Goal: Complete application form

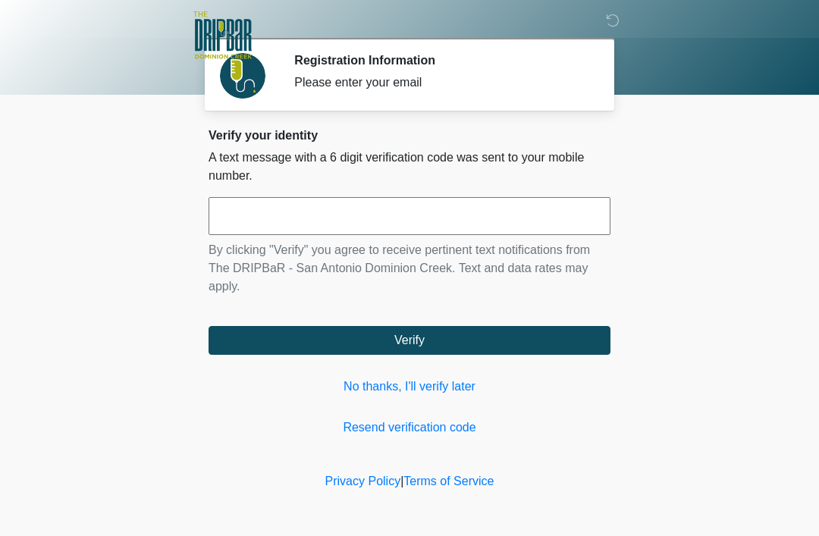
click at [446, 383] on link "No thanks, I'll verify later" at bounding box center [409, 387] width 402 height 18
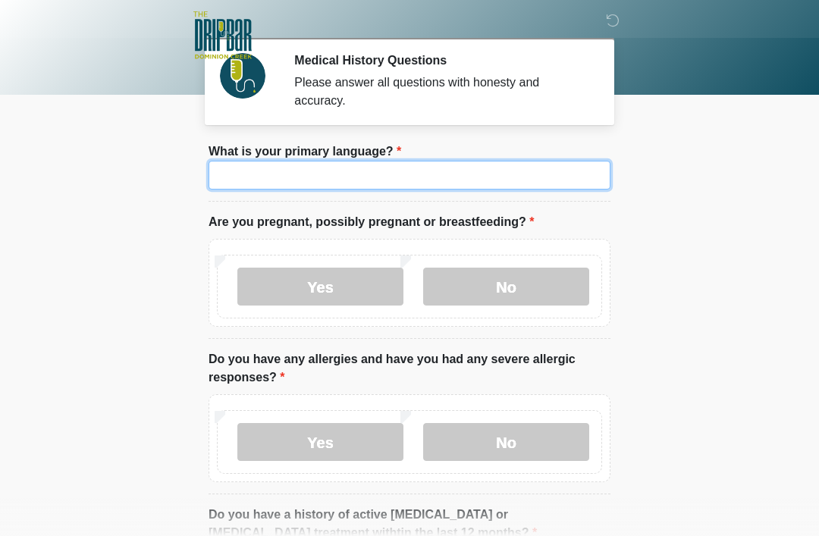
click at [476, 183] on input "What is your primary language?" at bounding box center [409, 175] width 402 height 29
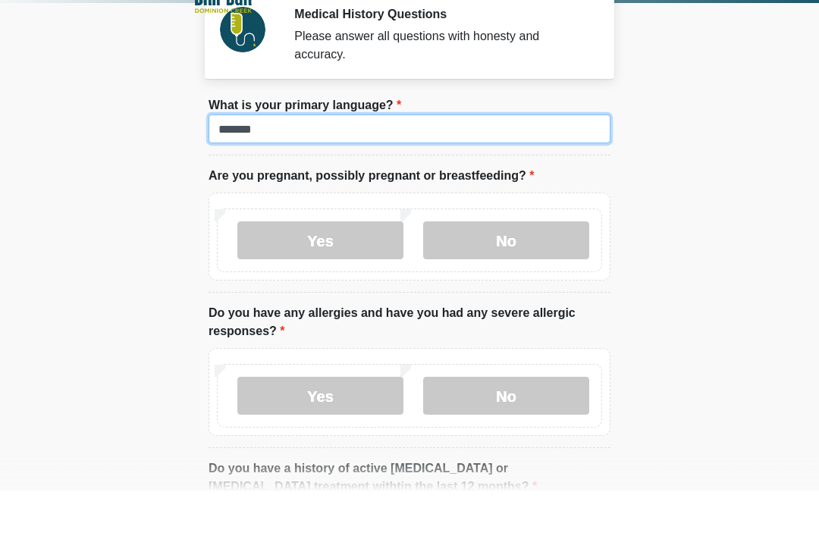
type input "*******"
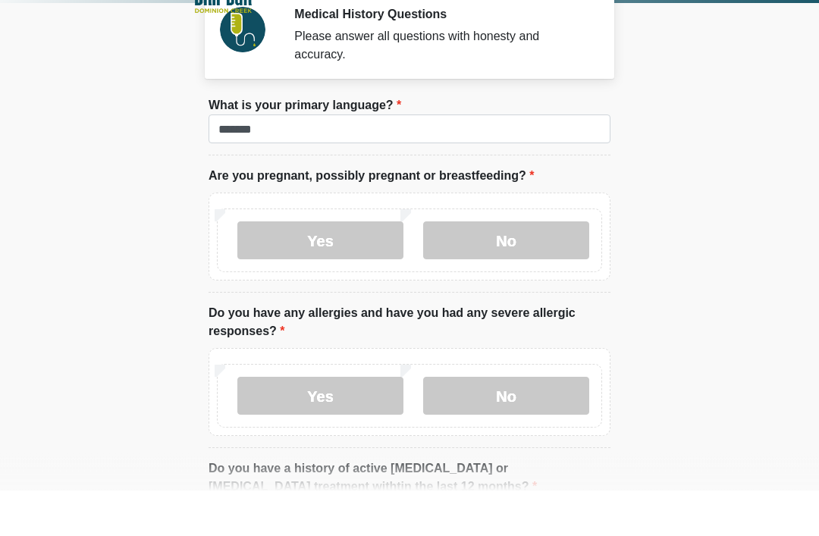
click at [528, 268] on label "No" at bounding box center [506, 287] width 166 height 38
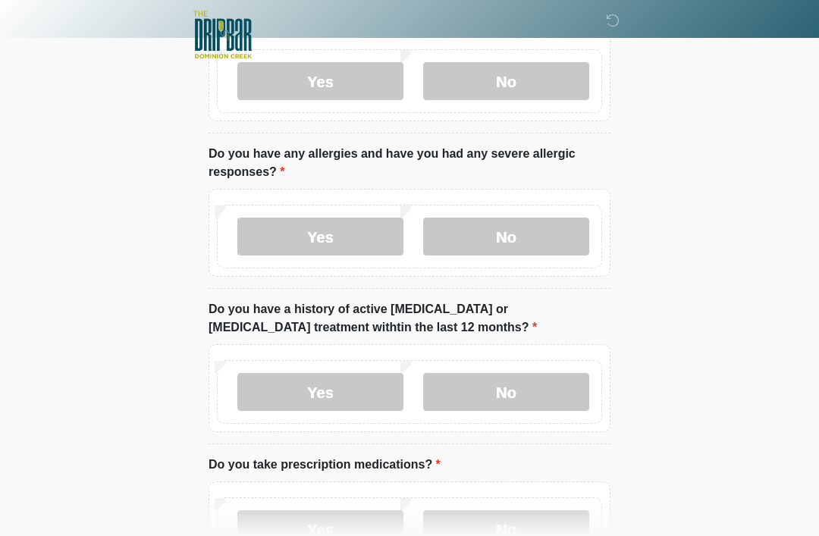
click at [526, 245] on label "No" at bounding box center [506, 237] width 166 height 38
click at [530, 400] on label "No" at bounding box center [506, 392] width 166 height 38
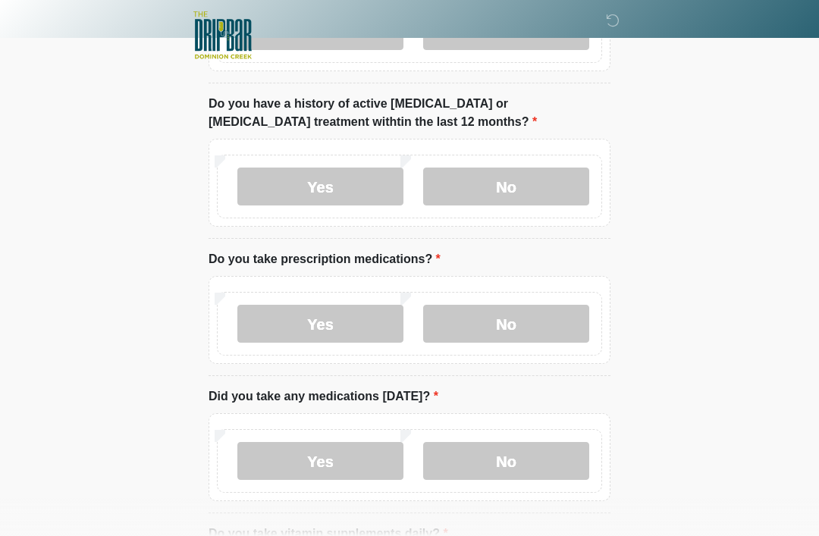
click at [537, 335] on label "No" at bounding box center [506, 324] width 166 height 38
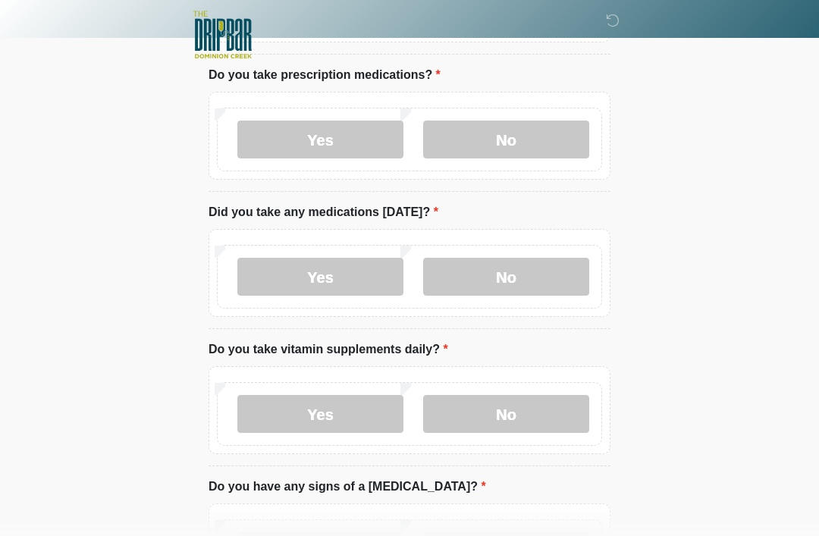
click at [548, 291] on label "No" at bounding box center [506, 278] width 166 height 38
click at [518, 421] on label "No" at bounding box center [506, 414] width 166 height 38
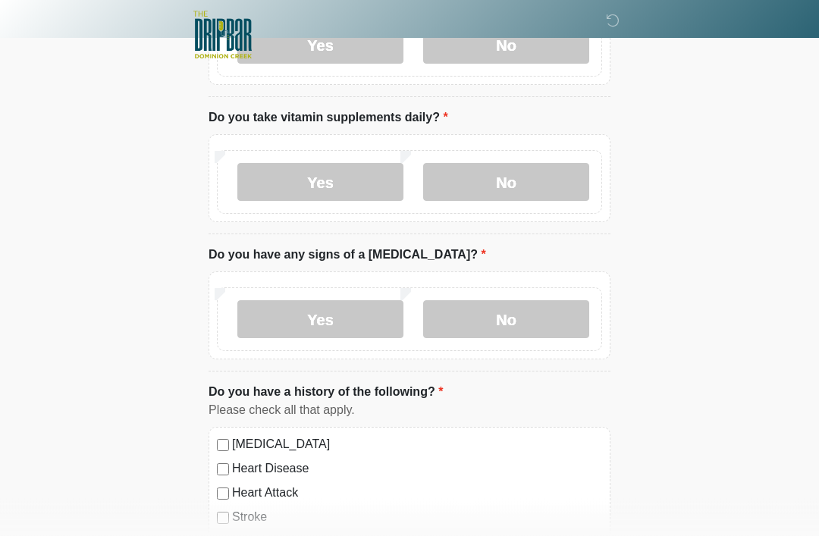
click at [549, 327] on label "No" at bounding box center [506, 320] width 166 height 38
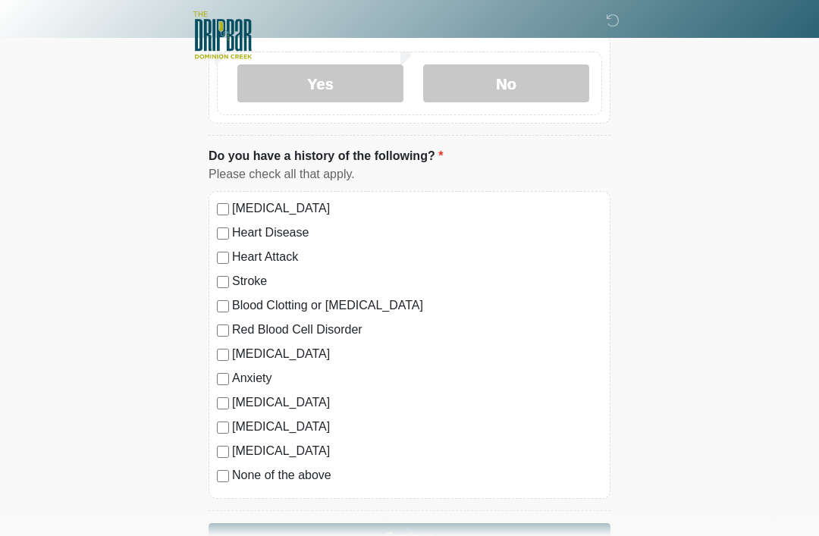
scroll to position [1073, 0]
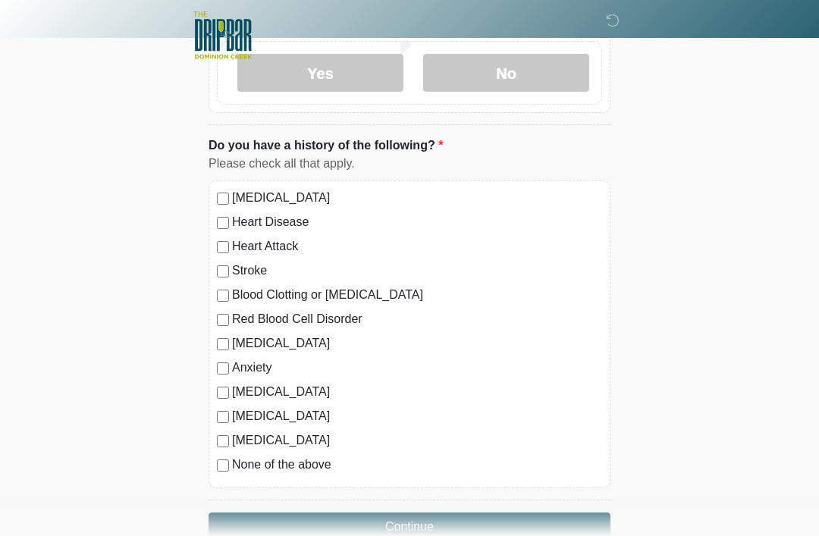
click at [461, 524] on button "Continue" at bounding box center [409, 526] width 402 height 29
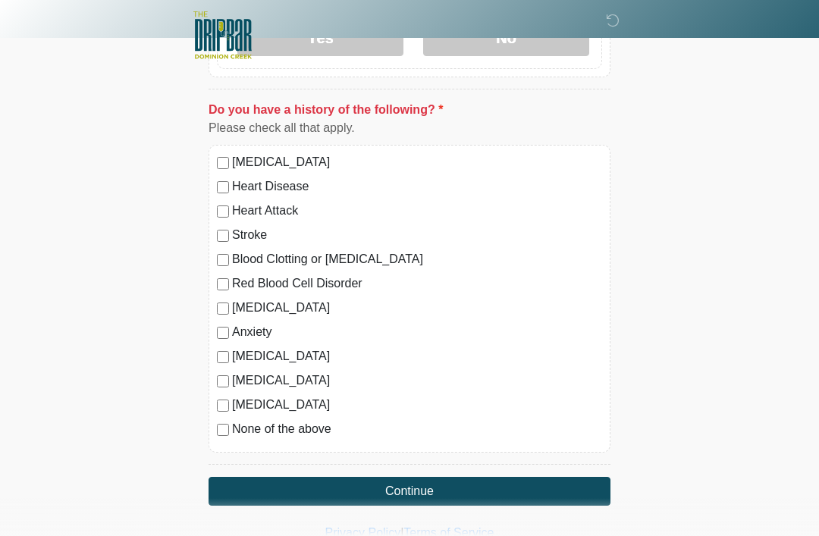
click at [243, 430] on label "None of the above" at bounding box center [417, 429] width 370 height 18
click at [326, 494] on button "Continue" at bounding box center [409, 491] width 402 height 29
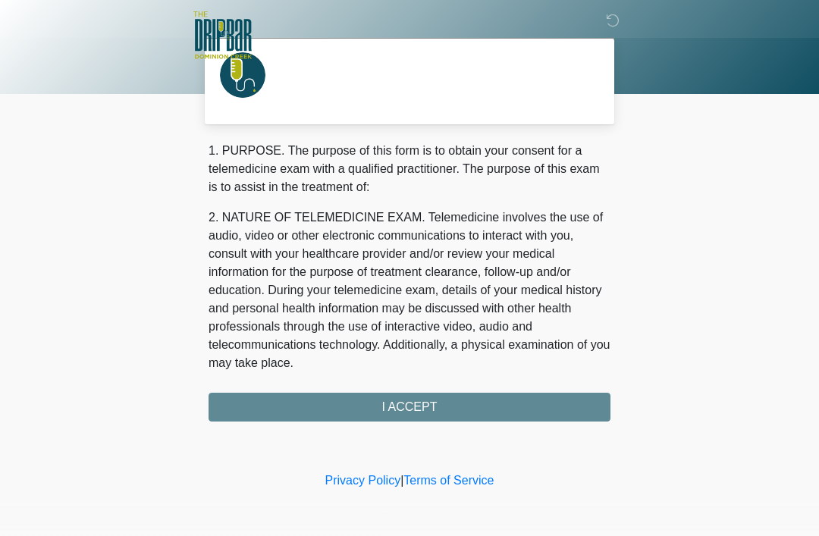
scroll to position [0, 0]
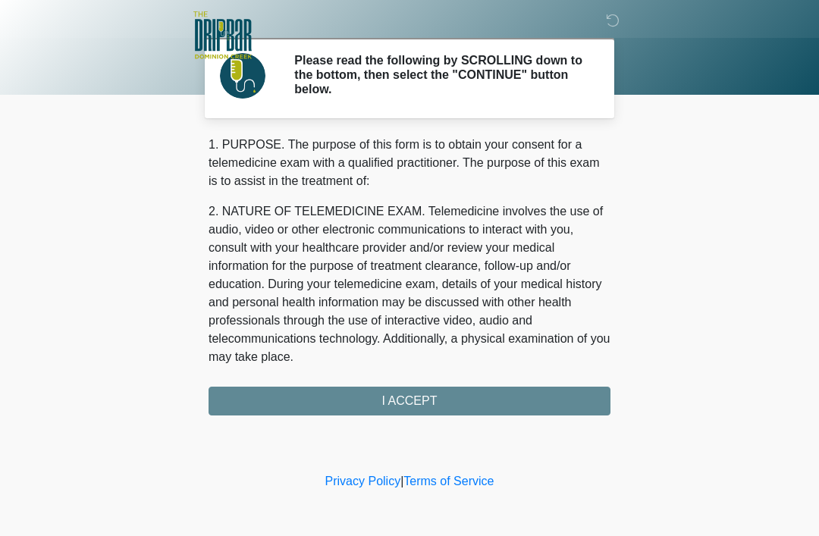
click at [440, 403] on div "1. PURPOSE. The purpose of this form is to obtain your consent for a telemedici…" at bounding box center [409, 276] width 402 height 280
click at [445, 409] on div "1. PURPOSE. The purpose of this form is to obtain your consent for a telemedici…" at bounding box center [409, 276] width 402 height 280
click at [414, 403] on div "1. PURPOSE. The purpose of this form is to obtain your consent for a telemedici…" at bounding box center [409, 276] width 402 height 280
click at [465, 401] on div "1. PURPOSE. The purpose of this form is to obtain your consent for a telemedici…" at bounding box center [409, 276] width 402 height 280
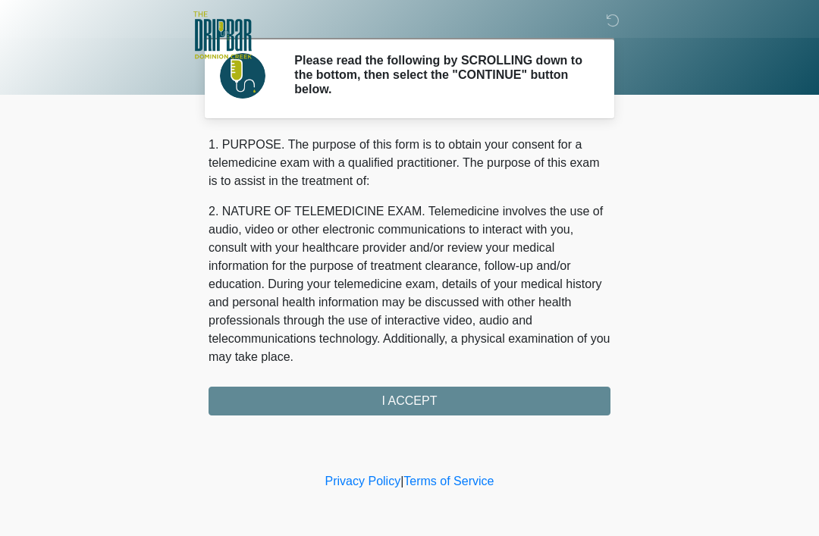
click at [392, 414] on div "1. PURPOSE. The purpose of this form is to obtain your consent for a telemedici…" at bounding box center [409, 276] width 402 height 280
click at [391, 414] on div "1. PURPOSE. The purpose of this form is to obtain your consent for a telemedici…" at bounding box center [409, 276] width 402 height 280
click at [361, 409] on div "1. PURPOSE. The purpose of this form is to obtain your consent for a telemedici…" at bounding box center [409, 276] width 402 height 280
click at [381, 410] on div "1. PURPOSE. The purpose of this form is to obtain your consent for a telemedici…" at bounding box center [409, 276] width 402 height 280
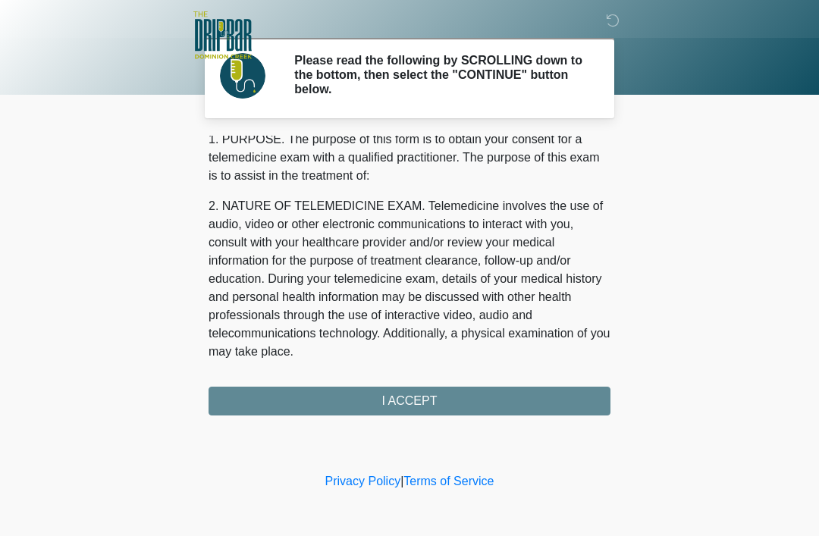
click at [474, 384] on div "1. PURPOSE. The purpose of this form is to obtain your consent for a telemedici…" at bounding box center [409, 276] width 402 height 280
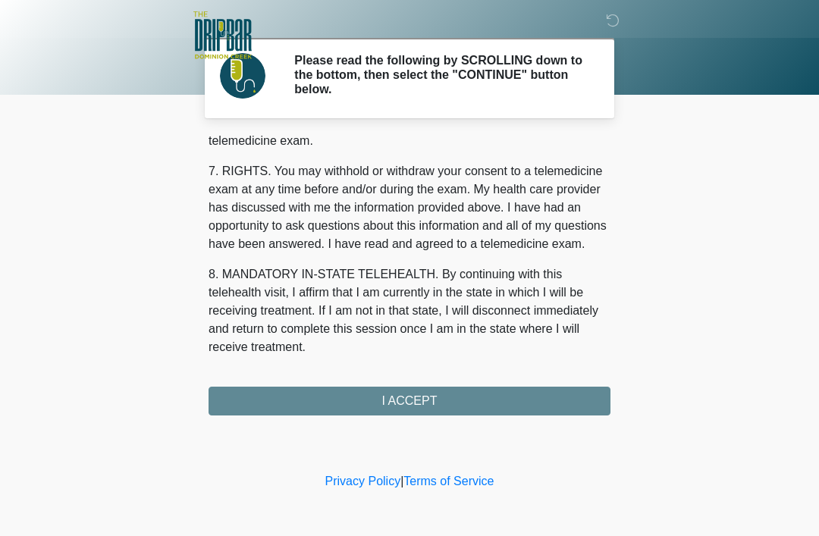
click at [421, 415] on div "‎ ‎ ‎ ‎ Please read the following by SCROLLING down to the bottom, then select …" at bounding box center [409, 234] width 455 height 439
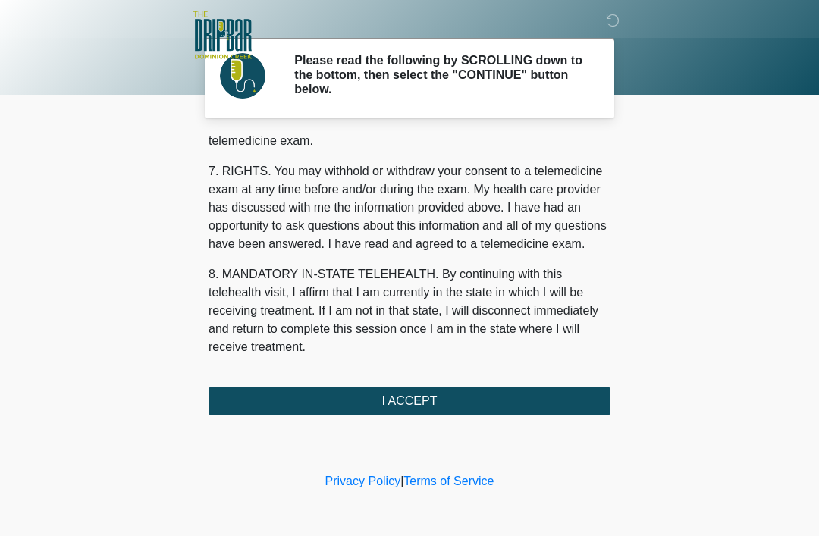
click at [421, 415] on div "‎ ‎ ‎ ‎ Please read the following by SCROLLING down to the bottom, then select …" at bounding box center [409, 234] width 455 height 439
click at [421, 403] on button "I ACCEPT" at bounding box center [409, 401] width 402 height 29
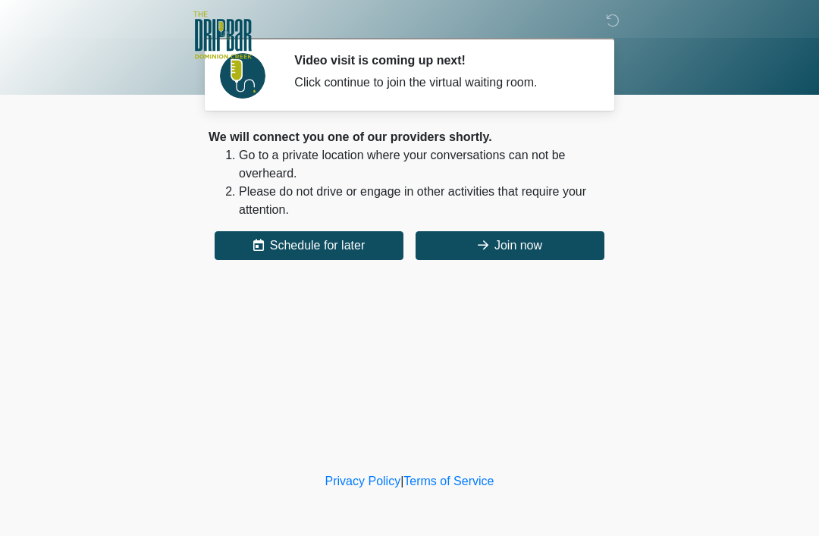
click at [527, 238] on button "Join now" at bounding box center [509, 245] width 189 height 29
